Goal: Transaction & Acquisition: Subscribe to service/newsletter

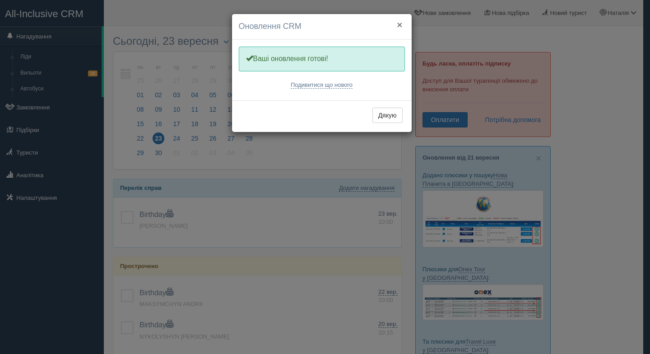
click at [400, 22] on button "×" at bounding box center [399, 24] width 5 height 9
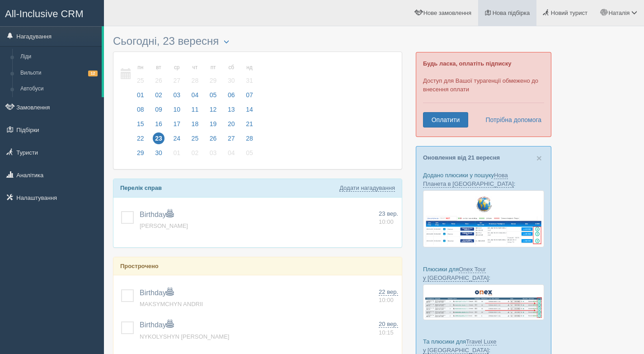
click at [515, 18] on link "Нова підбірка" at bounding box center [507, 13] width 58 height 26
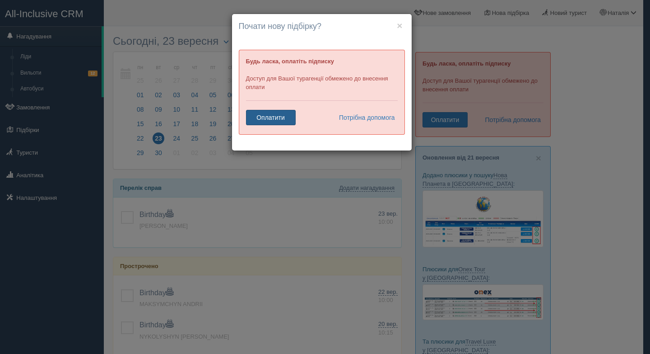
click at [261, 119] on link "Оплатити" at bounding box center [271, 117] width 50 height 15
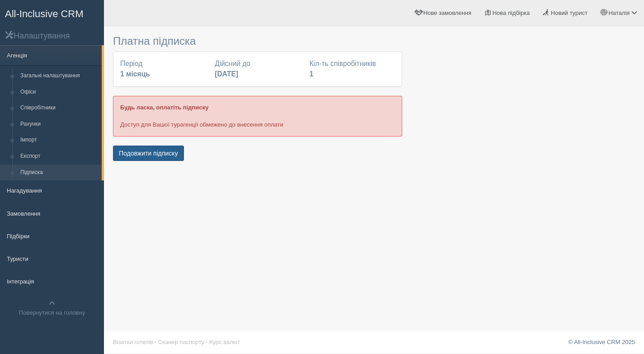
click at [147, 156] on button "Подовжити підписку" at bounding box center [148, 152] width 71 height 15
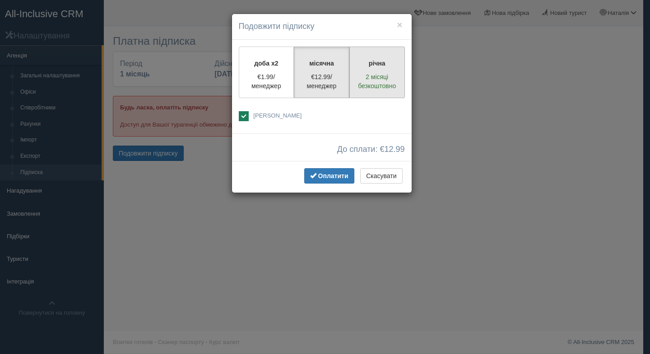
click at [384, 81] on p "2 місяці безкоштовно" at bounding box center [377, 81] width 44 height 18
radio input "true"
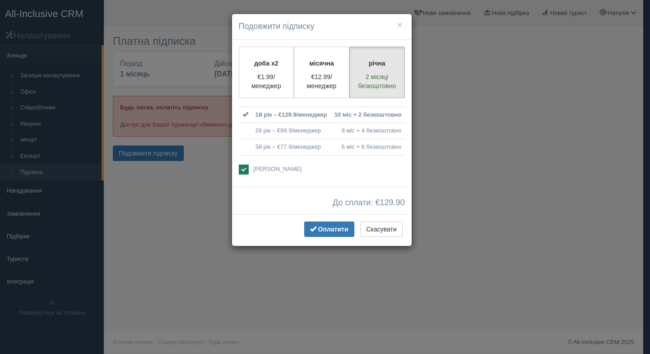
click at [276, 149] on td "3й рік – €77.9/менеджер" at bounding box center [291, 147] width 79 height 16
click at [331, 83] on p "€12.99/менеджер" at bounding box center [322, 81] width 44 height 18
radio input "true"
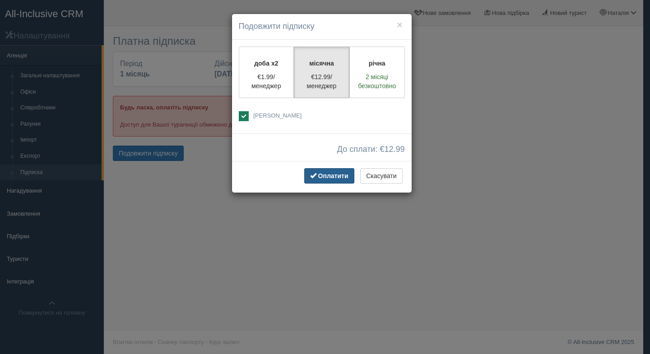
click at [330, 176] on span "Оплатити" at bounding box center [333, 175] width 30 height 7
